Goal: Information Seeking & Learning: Learn about a topic

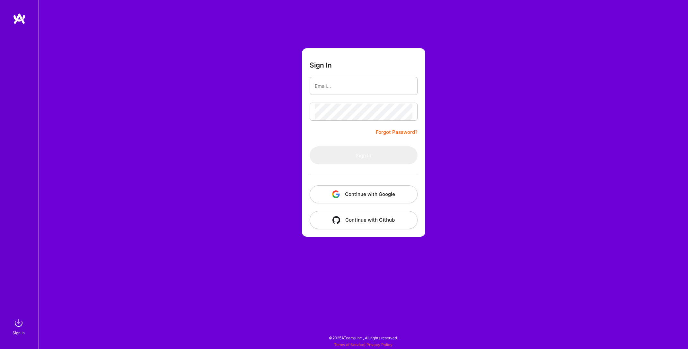
click at [287, 116] on div "Sign In Forgot Password? Sign In Continue with Google Continue with Github" at bounding box center [364, 174] width 650 height 349
click at [338, 85] on input "email" at bounding box center [364, 86] width 98 height 16
click at [317, 57] on form "Sign In Forgot Password? Sign In Continue with Google Continue with Github" at bounding box center [363, 142] width 123 height 188
type input "[PERSON_NAME][EMAIL_ADDRESS][PERSON_NAME][DOMAIN_NAME]"
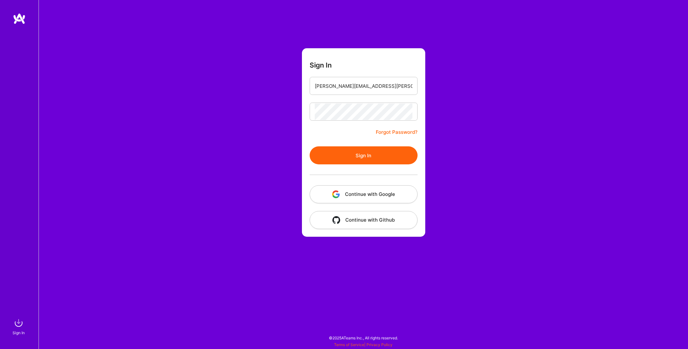
click at [366, 153] on button "Sign In" at bounding box center [364, 155] width 108 height 18
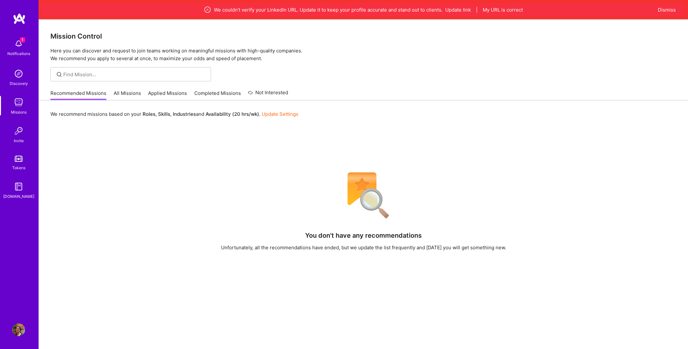
click at [387, 41] on div "Mission Control Here you can discover and request to join teams working on mean…" at bounding box center [363, 40] width 649 height 43
click at [668, 8] on button "Dismiss" at bounding box center [667, 9] width 18 height 7
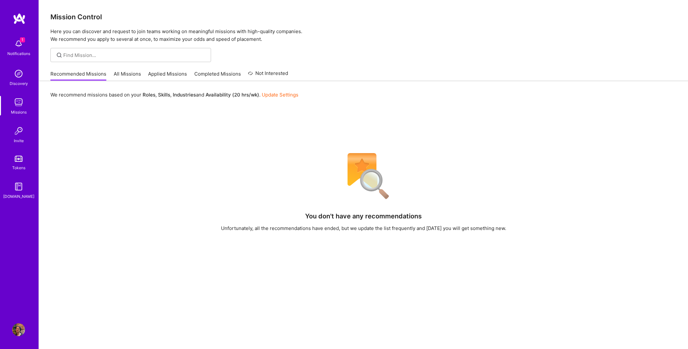
click at [143, 170] on div "You don't have any recommendations Unfortunately, all the recommendations have …" at bounding box center [363, 288] width 626 height 279
click at [18, 334] on img at bounding box center [18, 329] width 13 height 13
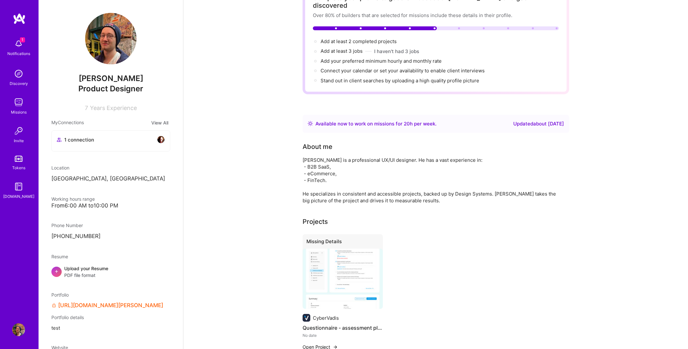
scroll to position [151, 0]
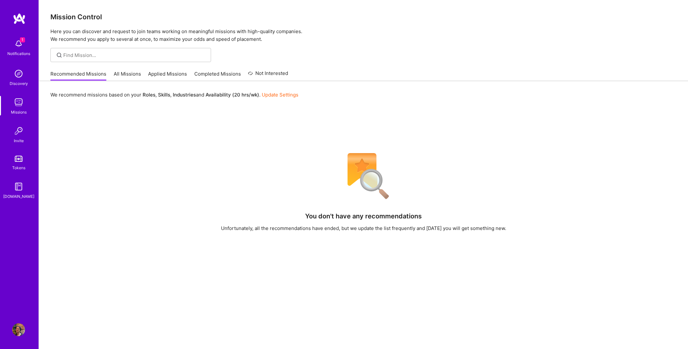
click at [274, 293] on div "You don't have any recommendations Unfortunately, all the recommendations have …" at bounding box center [363, 288] width 626 height 279
click at [126, 126] on div "We recommend missions based on your Roles , Skills , Industries and Availabilit…" at bounding box center [363, 258] width 649 height 354
click at [22, 84] on div "Discovery" at bounding box center [19, 83] width 18 height 7
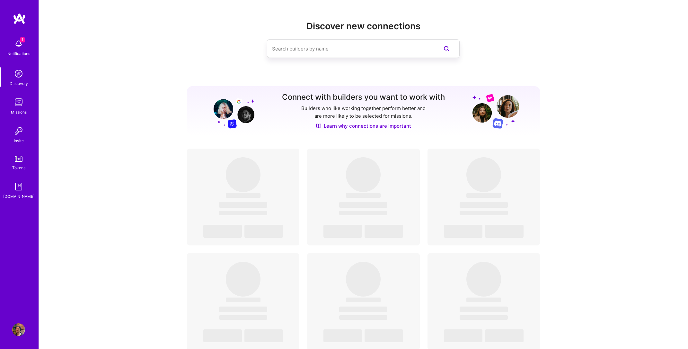
click at [18, 106] on img at bounding box center [18, 102] width 13 height 13
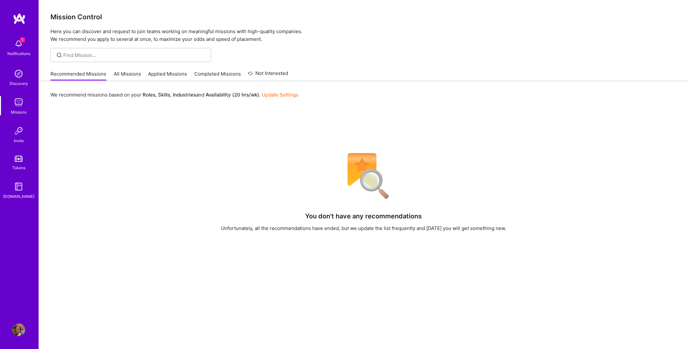
click at [284, 97] on link "Update Settings" at bounding box center [280, 95] width 37 height 6
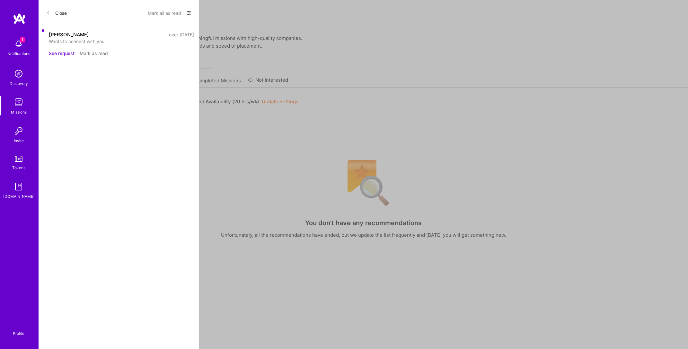
select select "PL"
select select "Right Now"
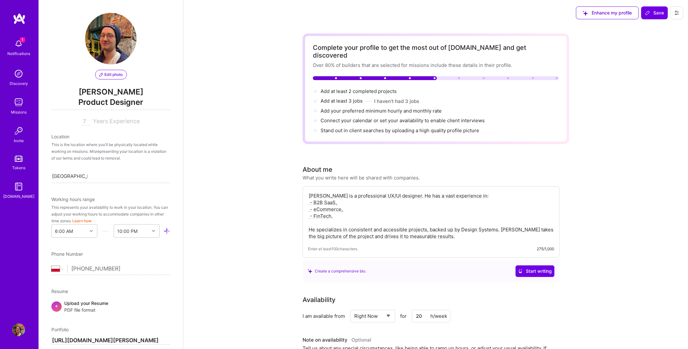
scroll to position [332, 0]
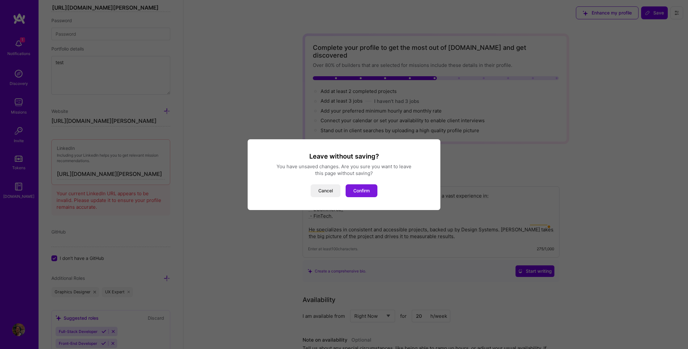
click at [366, 187] on button "Confirm" at bounding box center [362, 190] width 32 height 13
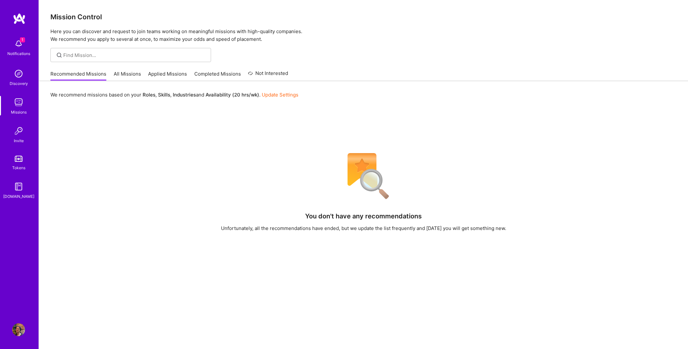
click at [125, 72] on link "All Missions" at bounding box center [127, 75] width 27 height 11
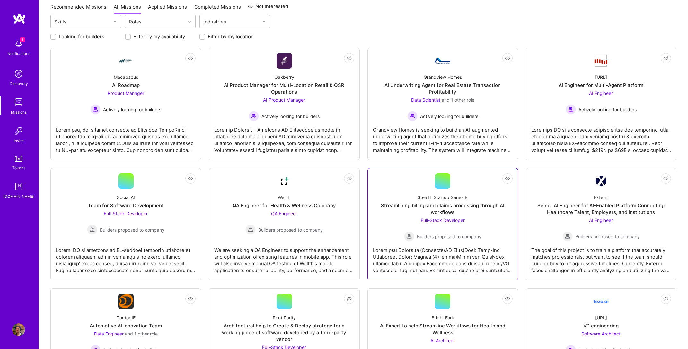
scroll to position [74, 0]
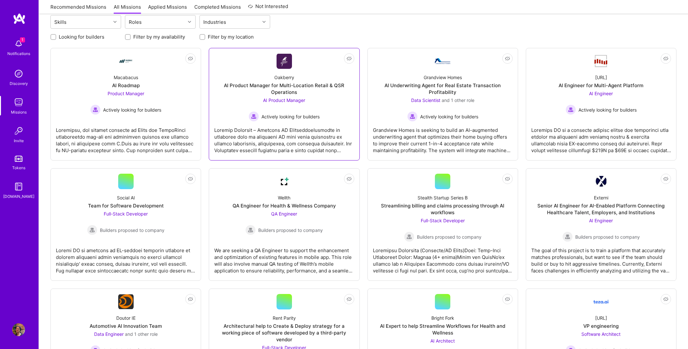
click at [326, 130] on div at bounding box center [284, 137] width 140 height 32
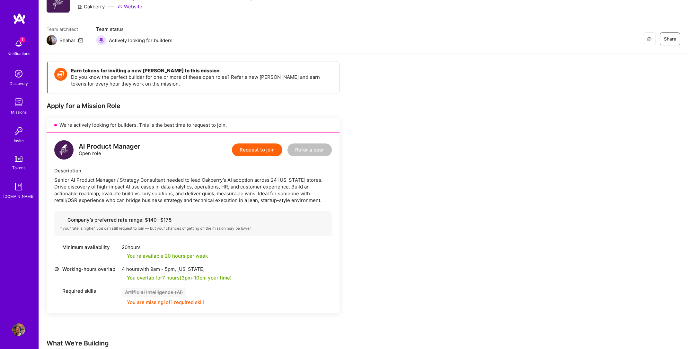
scroll to position [32, 0]
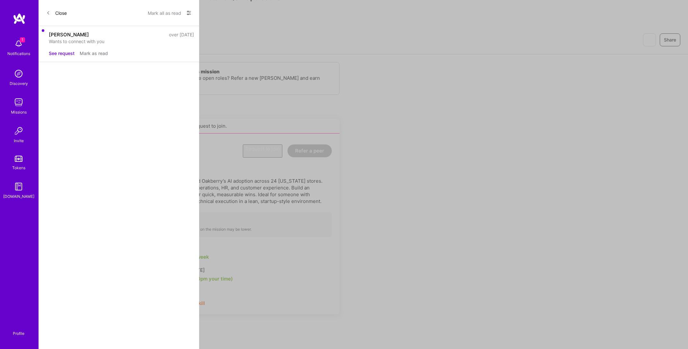
scroll to position [74, 0]
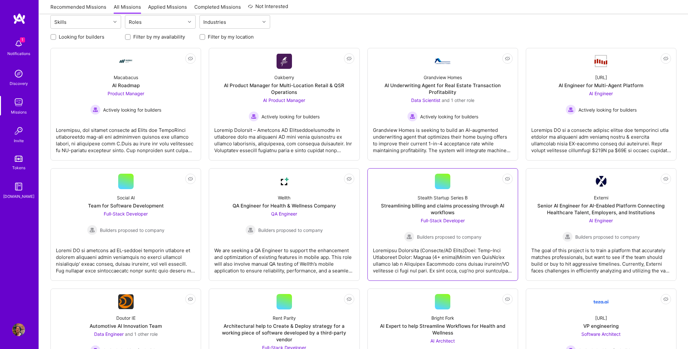
click at [464, 238] on span "Builders proposed to company" at bounding box center [449, 236] width 65 height 7
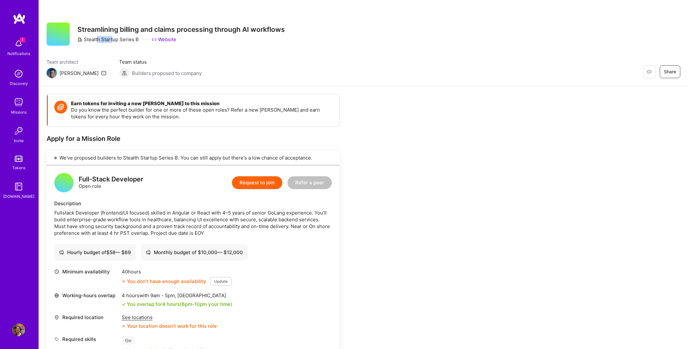
drag, startPoint x: 97, startPoint y: 40, endPoint x: 114, endPoint y: 41, distance: 16.8
click at [114, 41] on div "Stealth Startup Series B" at bounding box center [107, 39] width 61 height 7
click at [114, 45] on div "Streamlining billing and claims processing through AI workflows Stealth Startup…" at bounding box center [181, 33] width 208 height 23
click at [112, 45] on div "Streamlining billing and claims processing through AI workflows Stealth Startup…" at bounding box center [181, 33] width 208 height 23
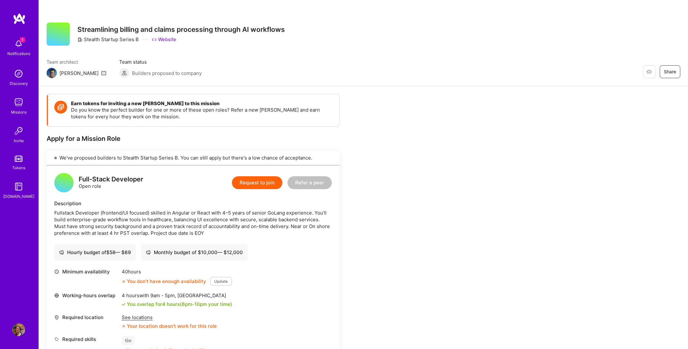
click at [112, 45] on div "Streamlining billing and claims processing through AI workflows Stealth Startup…" at bounding box center [181, 33] width 208 height 23
click at [131, 52] on div "Restore Not Interested Share Streamlining billing and claims processing through…" at bounding box center [363, 43] width 649 height 86
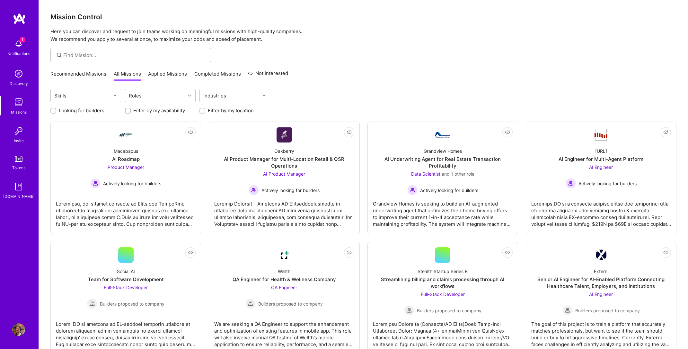
scroll to position [74, 0]
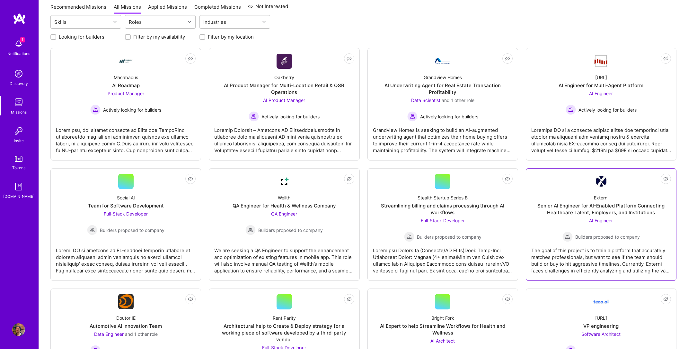
click at [555, 246] on div "The goal of this project is to train a platform that accurately matches profess…" at bounding box center [601, 258] width 140 height 32
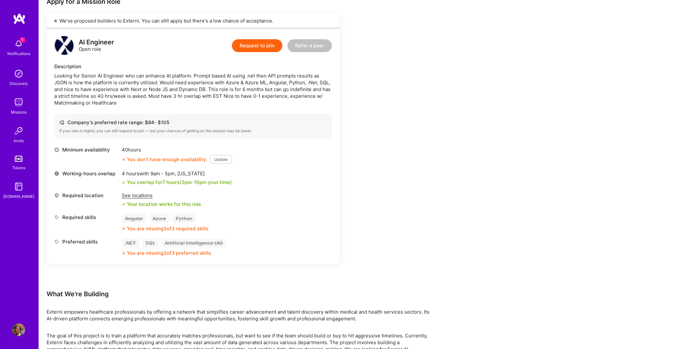
scroll to position [19, 0]
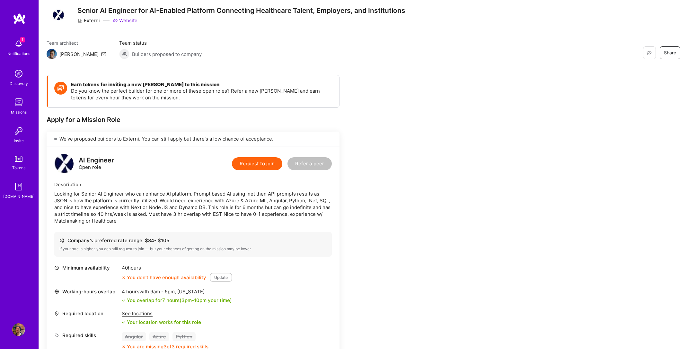
click at [432, 201] on div "Earn tokens for inviting a new [PERSON_NAME] to this mission Do you know the pe…" at bounding box center [363, 335] width 649 height 536
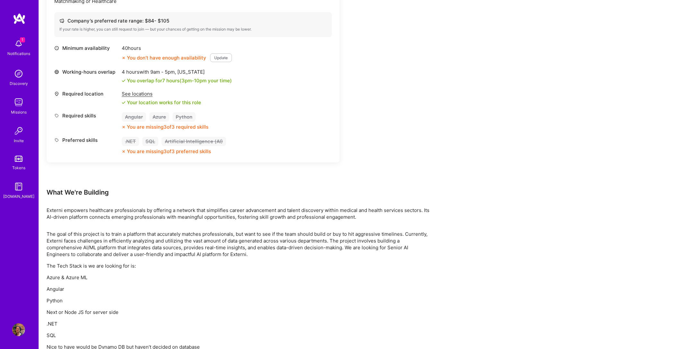
scroll to position [273, 0]
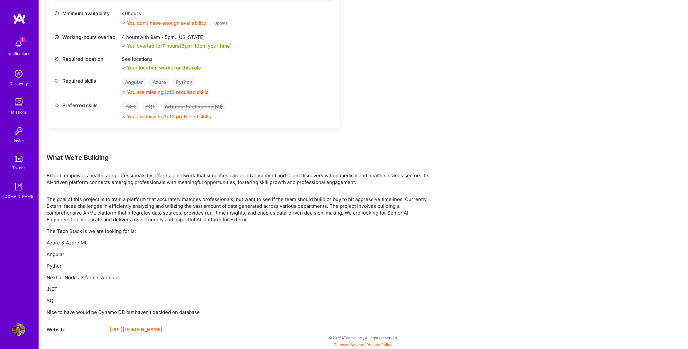
click at [326, 212] on p "The goal of this project is to train a platform that accurately matches profess…" at bounding box center [240, 209] width 386 height 27
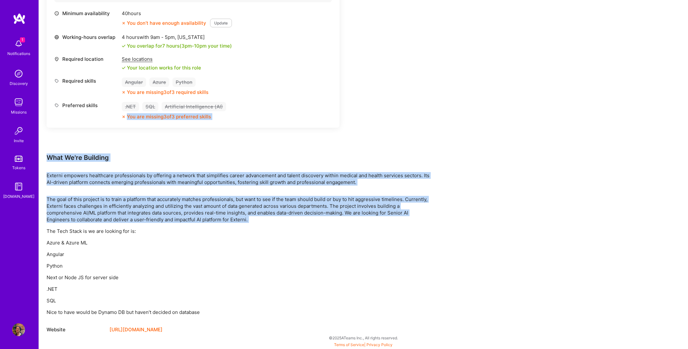
drag, startPoint x: 326, startPoint y: 212, endPoint x: 341, endPoint y: 145, distance: 68.2
click at [341, 145] on div "Earn tokens for inviting a new [PERSON_NAME] to this mission Do you know the pe…" at bounding box center [240, 77] width 386 height 512
click at [341, 147] on div "Earn tokens for inviting a new [PERSON_NAME] to this mission Do you know the pe…" at bounding box center [240, 77] width 386 height 512
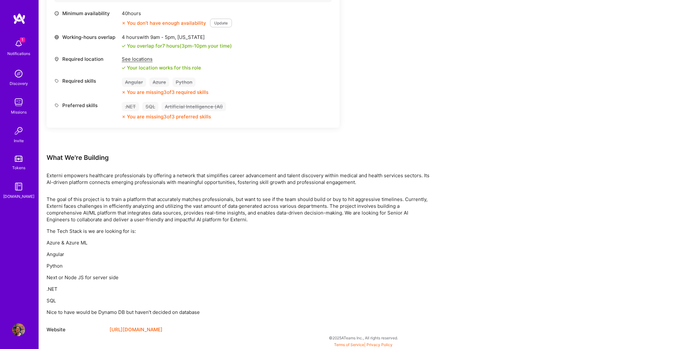
click at [341, 147] on div "Earn tokens for inviting a new [PERSON_NAME] to this mission Do you know the pe…" at bounding box center [240, 77] width 386 height 512
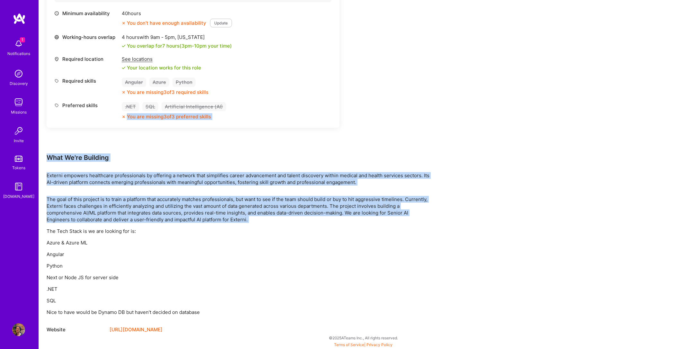
drag, startPoint x: 341, startPoint y: 147, endPoint x: 334, endPoint y: 203, distance: 56.4
click at [334, 203] on div "Earn tokens for inviting a new [PERSON_NAME] to this mission Do you know the pe…" at bounding box center [240, 77] width 386 height 512
click at [334, 203] on p "The goal of this project is to train a platform that accurately matches profess…" at bounding box center [240, 209] width 386 height 27
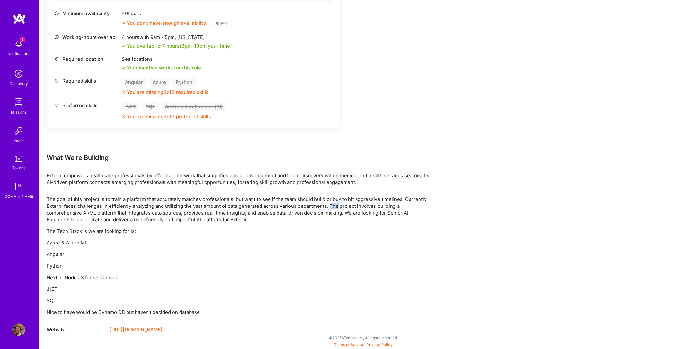
click at [334, 203] on p "The goal of this project is to train a platform that accurately matches profess…" at bounding box center [240, 209] width 386 height 27
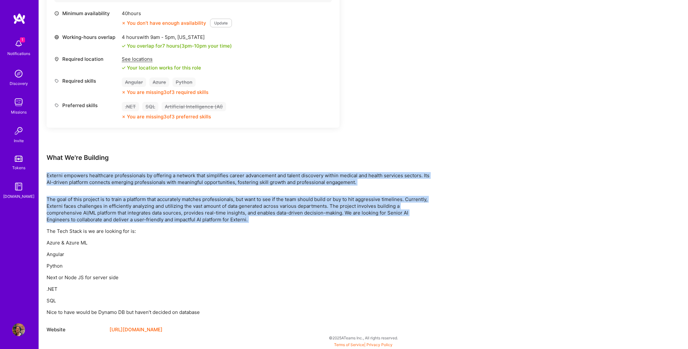
drag, startPoint x: 334, startPoint y: 203, endPoint x: 281, endPoint y: 173, distance: 60.6
click at [281, 173] on div "Earn tokens for inviting a new [PERSON_NAME] to this mission Do you know the pe…" at bounding box center [240, 77] width 386 height 512
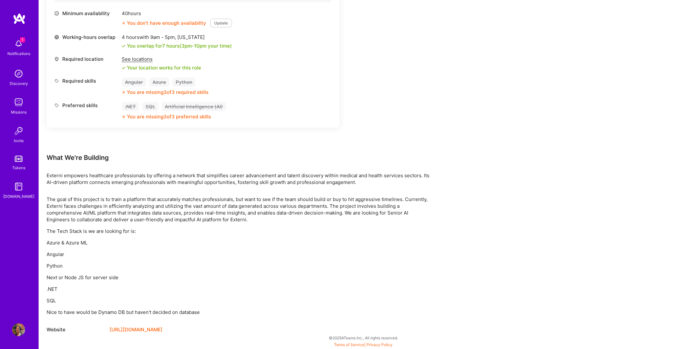
click at [264, 161] on div "What We're Building" at bounding box center [240, 157] width 386 height 8
drag, startPoint x: 264, startPoint y: 161, endPoint x: 260, endPoint y: 219, distance: 58.6
click at [264, 163] on div "Earn tokens for inviting a new [PERSON_NAME] to this mission Do you know the pe…" at bounding box center [240, 77] width 386 height 512
click at [260, 224] on div "The goal of this project is to train a platform that accurately matches profess…" at bounding box center [240, 256] width 386 height 120
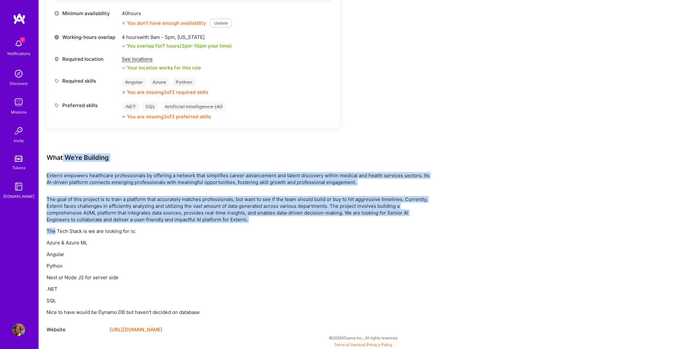
drag, startPoint x: 260, startPoint y: 224, endPoint x: 63, endPoint y: 158, distance: 208.2
click at [63, 158] on div "Earn tokens for inviting a new [PERSON_NAME] to this mission Do you know the pe…" at bounding box center [240, 77] width 386 height 512
click at [63, 158] on div "What We're Building" at bounding box center [240, 157] width 386 height 8
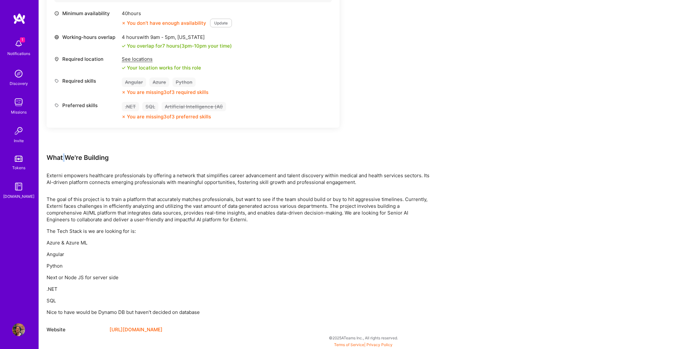
click at [63, 158] on div "What We're Building" at bounding box center [240, 157] width 386 height 8
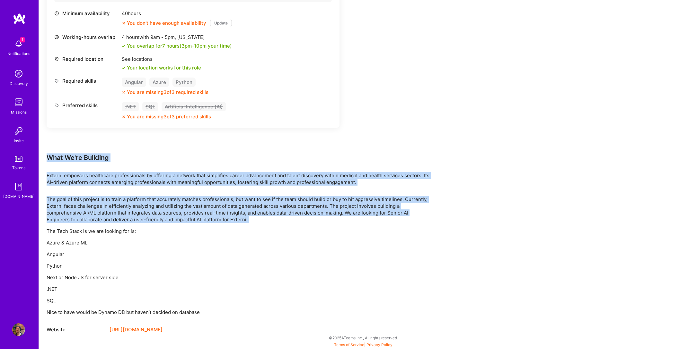
drag, startPoint x: 63, startPoint y: 158, endPoint x: 182, endPoint y: 205, distance: 128.8
click at [182, 205] on div "Earn tokens for inviting a new [PERSON_NAME] to this mission Do you know the pe…" at bounding box center [240, 77] width 386 height 512
click at [182, 205] on p "The goal of this project is to train a platform that accurately matches profess…" at bounding box center [240, 209] width 386 height 27
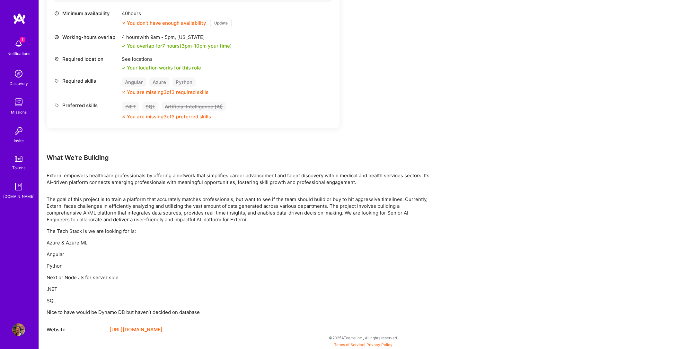
click at [128, 330] on link "[URL][DOMAIN_NAME]" at bounding box center [136, 329] width 53 height 8
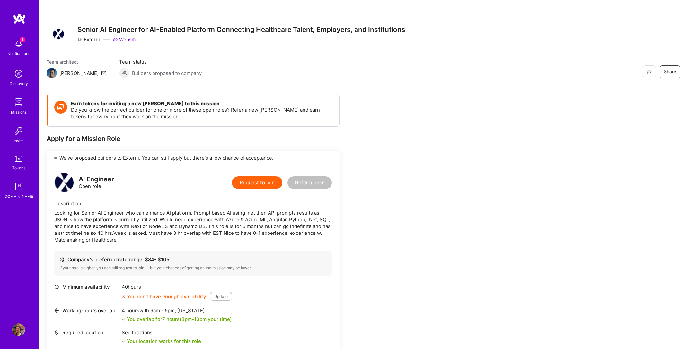
click at [119, 63] on span "Team status" at bounding box center [160, 61] width 83 height 7
drag, startPoint x: 107, startPoint y: 63, endPoint x: 134, endPoint y: 77, distance: 31.1
click at [134, 77] on div "Team status Builders proposed to company" at bounding box center [160, 68] width 83 height 20
click at [134, 77] on div "Builders proposed to company" at bounding box center [160, 73] width 83 height 10
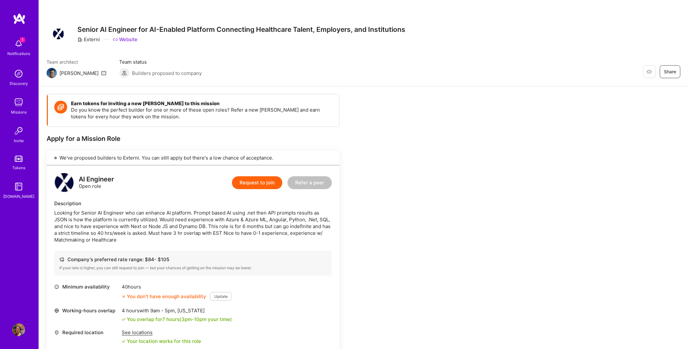
click at [134, 77] on div "Builders proposed to company" at bounding box center [160, 73] width 83 height 10
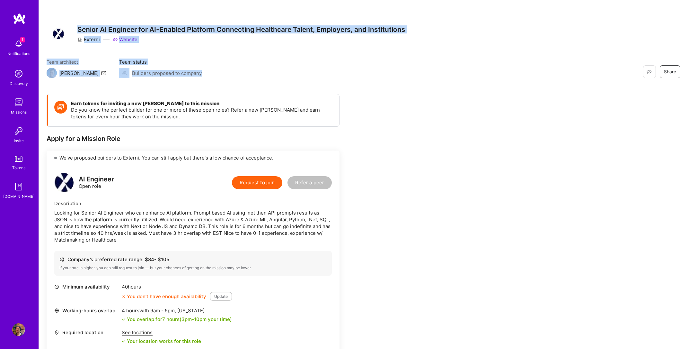
drag, startPoint x: 134, startPoint y: 77, endPoint x: 88, endPoint y: 19, distance: 74.8
click at [88, 19] on div "Restore Not Interested Share Senior AI Engineer for AI-Enabled Platform Connect…" at bounding box center [363, 43] width 649 height 86
drag, startPoint x: 50, startPoint y: 25, endPoint x: 162, endPoint y: 82, distance: 125.4
click at [162, 82] on div "Restore Not Interested Share Senior AI Engineer for AI-Enabled Platform Connect…" at bounding box center [363, 43] width 649 height 86
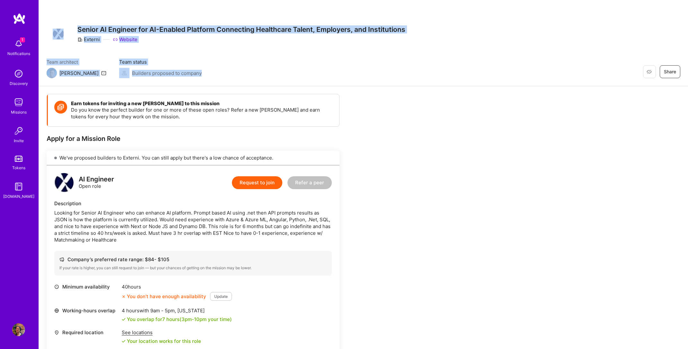
click at [162, 82] on div "Restore Not Interested Share Senior AI Engineer for AI-Enabled Platform Connect…" at bounding box center [363, 43] width 649 height 86
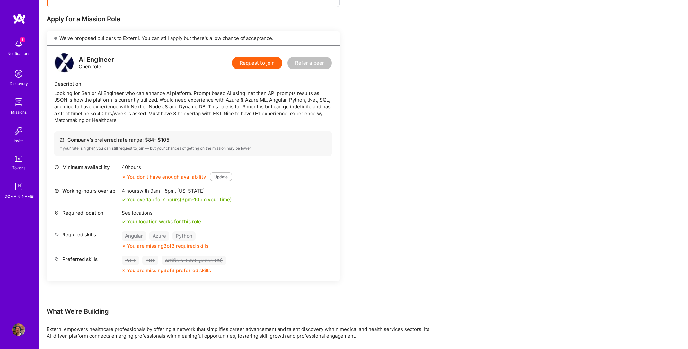
scroll to position [273, 0]
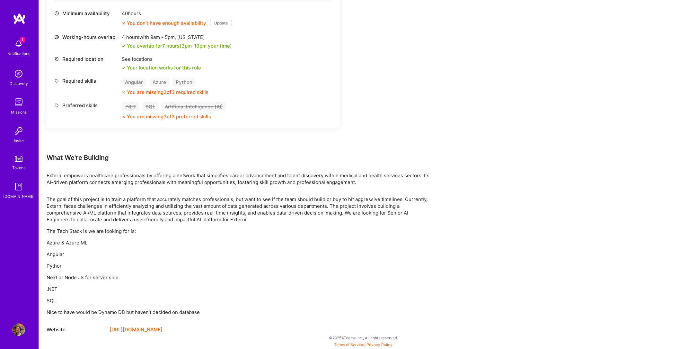
click at [234, 210] on p "The goal of this project is to train a platform that accurately matches profess…" at bounding box center [240, 209] width 386 height 27
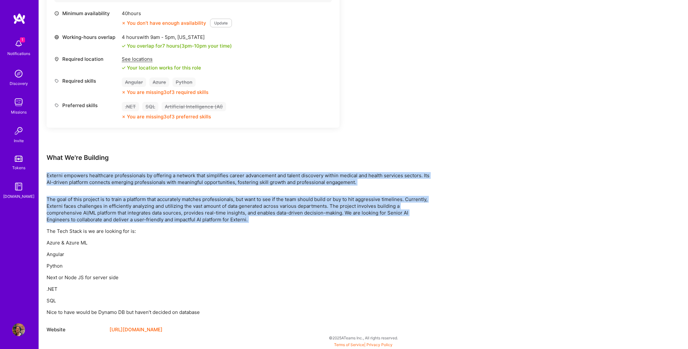
drag, startPoint x: 234, startPoint y: 210, endPoint x: 217, endPoint y: 163, distance: 50.7
click at [217, 163] on div "Earn tokens for inviting a new [PERSON_NAME] to this mission Do you know the pe…" at bounding box center [240, 77] width 386 height 512
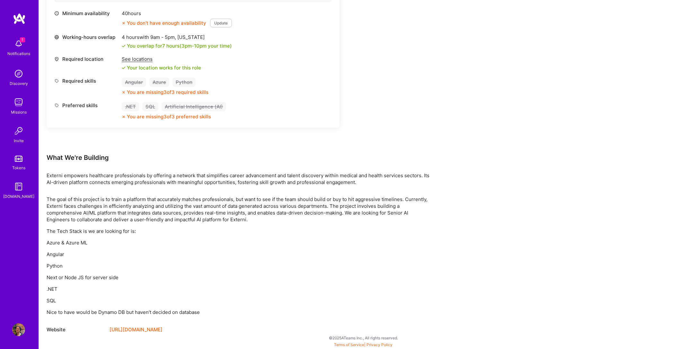
click at [207, 161] on div "What We're Building" at bounding box center [240, 157] width 386 height 8
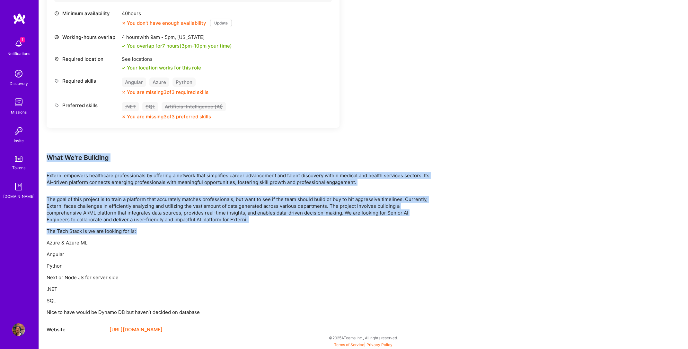
drag, startPoint x: 207, startPoint y: 161, endPoint x: 199, endPoint y: 228, distance: 67.9
click at [199, 228] on div "Earn tokens for inviting a new [PERSON_NAME] to this mission Do you know the pe…" at bounding box center [240, 77] width 386 height 512
click at [199, 228] on p "The Tech Stack is we are looking for is:" at bounding box center [240, 230] width 386 height 7
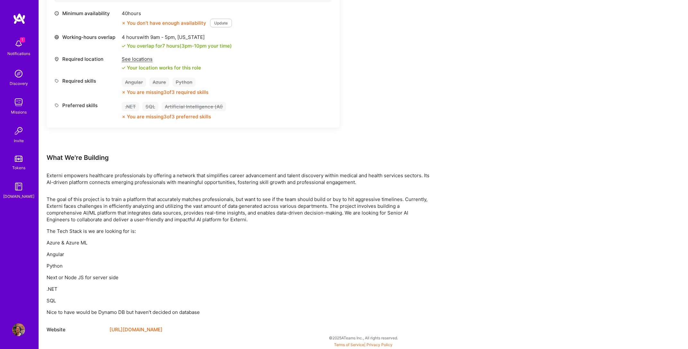
click at [181, 313] on p "Nice to have would be Dynamo DB but haven’t decided on database" at bounding box center [240, 311] width 386 height 7
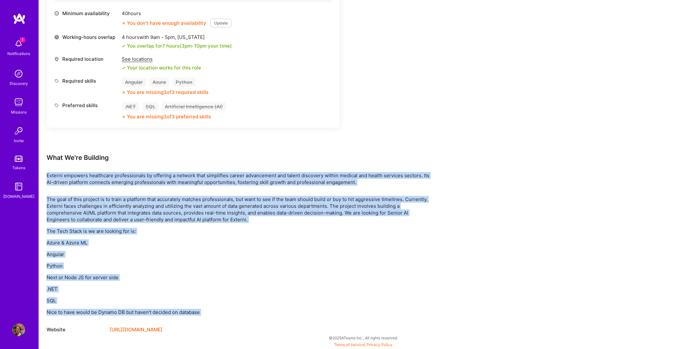
drag, startPoint x: 181, startPoint y: 313, endPoint x: 178, endPoint y: 175, distance: 137.9
click at [178, 175] on div "Earn tokens for inviting a new [PERSON_NAME] to this mission Do you know the pe…" at bounding box center [240, 77] width 386 height 512
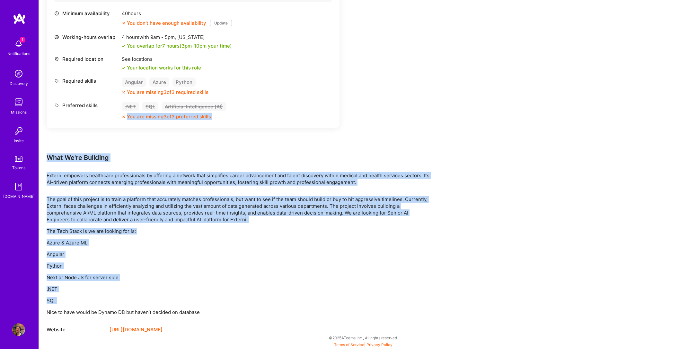
drag, startPoint x: 147, startPoint y: 152, endPoint x: 202, endPoint y: 301, distance: 158.4
click at [199, 298] on div "Earn tokens for inviting a new [PERSON_NAME] to this mission Do you know the pe…" at bounding box center [240, 77] width 386 height 512
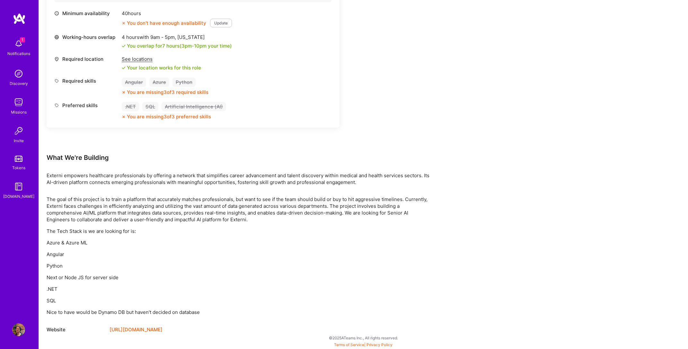
click at [209, 318] on div "Earn tokens for inviting a new [PERSON_NAME] to this mission Do you know the pe…" at bounding box center [240, 77] width 386 height 512
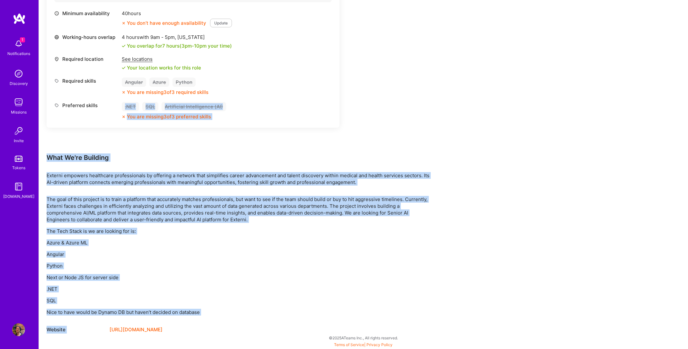
drag, startPoint x: 211, startPoint y: 316, endPoint x: 92, endPoint y: 126, distance: 224.5
click at [92, 126] on div "Earn tokens for inviting a new [PERSON_NAME] to this mission Do you know the pe…" at bounding box center [240, 77] width 386 height 512
click at [92, 126] on div "Minimum availability 40 hours You don’t have enough availability Update Working…" at bounding box center [193, 68] width 278 height 116
drag, startPoint x: 43, startPoint y: 154, endPoint x: 205, endPoint y: 310, distance: 224.7
click at [205, 310] on div "Earn tokens for inviting a new [PERSON_NAME] to this mission Do you know the pe…" at bounding box center [363, 81] width 649 height 536
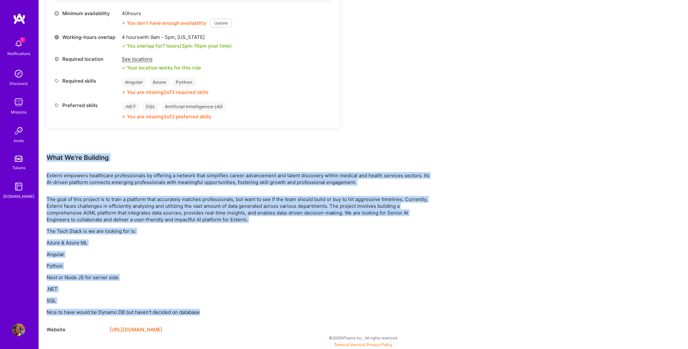
click at [205, 310] on p "Nice to have would be Dynamo DB but haven’t decided on database" at bounding box center [240, 311] width 386 height 7
drag, startPoint x: 205, startPoint y: 310, endPoint x: 48, endPoint y: 147, distance: 225.9
click at [48, 147] on div "Earn tokens for inviting a new [PERSON_NAME] to this mission Do you know the pe…" at bounding box center [240, 77] width 386 height 512
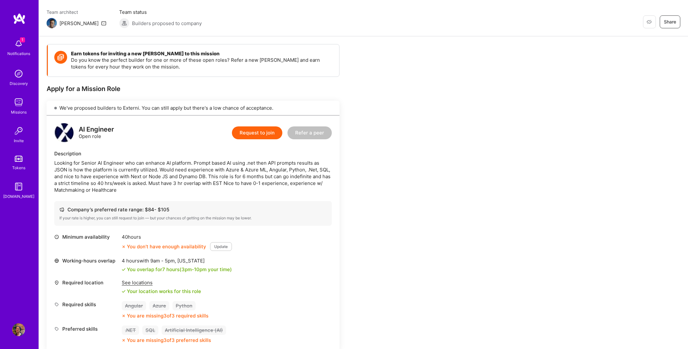
scroll to position [0, 0]
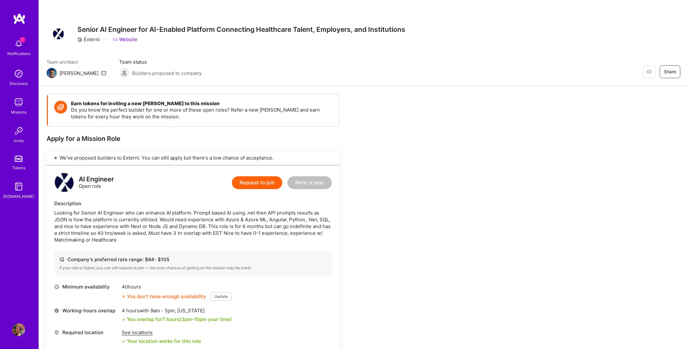
click at [86, 38] on div "Externi" at bounding box center [88, 39] width 22 height 7
click at [130, 43] on div "Senior AI Engineer for AI-Enabled Platform Connecting Healthcare Talent, Employ…" at bounding box center [241, 33] width 328 height 23
click at [128, 40] on link "Website" at bounding box center [125, 39] width 25 height 7
